Goal: Task Accomplishment & Management: Manage account settings

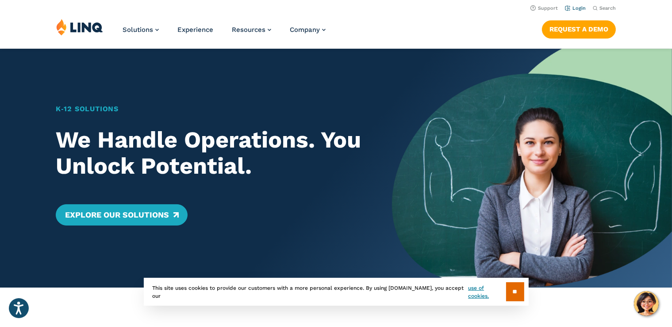
click at [580, 8] on link "Login" at bounding box center [575, 8] width 21 height 6
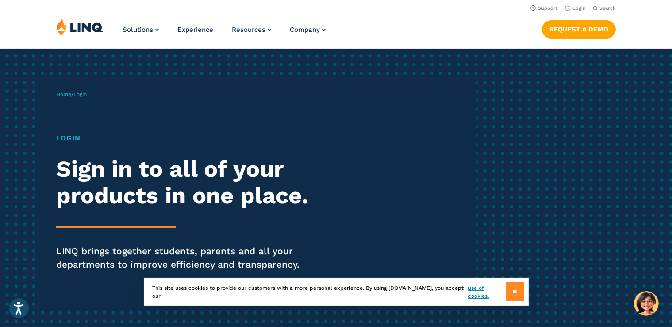
click at [518, 294] on input "**" at bounding box center [515, 291] width 18 height 19
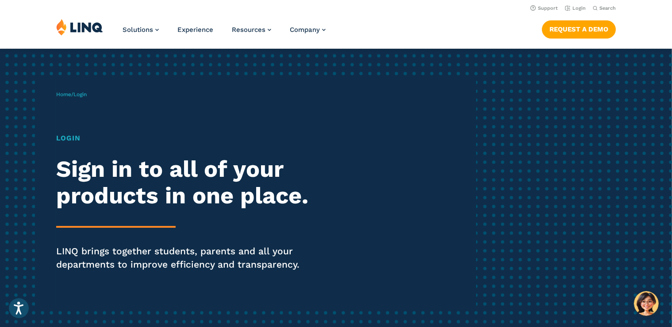
click at [66, 138] on h1 "Login" at bounding box center [185, 138] width 259 height 11
click at [119, 145] on div "Login Sign in to all of your products in one place. LINQ brings together studen…" at bounding box center [185, 214] width 259 height 163
click at [126, 145] on div "Login Sign in to all of your products in one place. LINQ brings together studen…" at bounding box center [185, 214] width 259 height 163
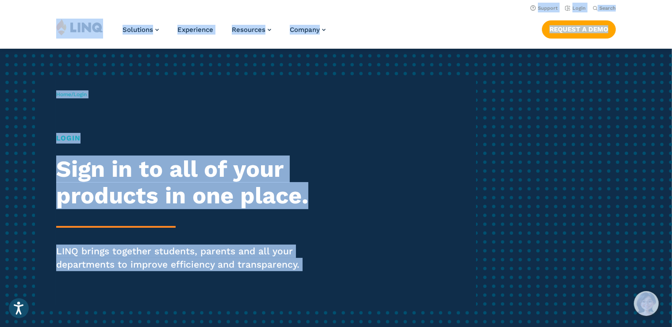
click at [73, 95] on span "Home / Login" at bounding box center [71, 94] width 31 height 6
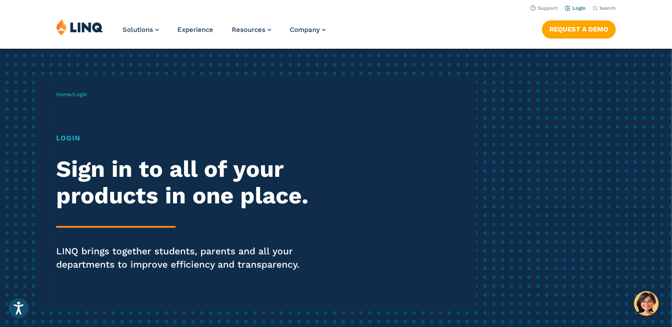
click at [571, 8] on link "Login" at bounding box center [575, 8] width 21 height 6
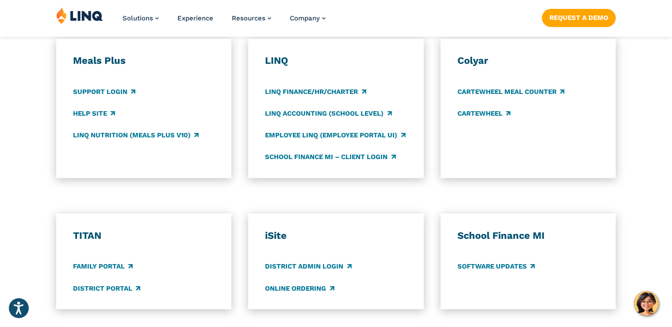
scroll to position [497, 0]
